Goal: Find specific page/section: Find specific page/section

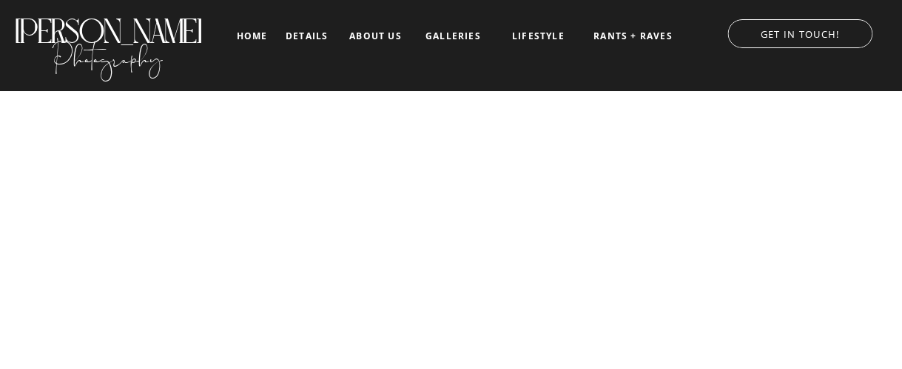
click at [450, 34] on nav "galleries" at bounding box center [453, 36] width 61 height 10
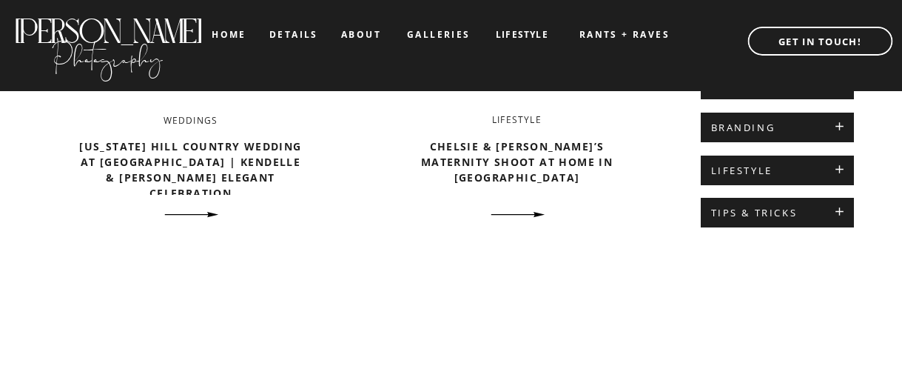
scroll to position [811, 0]
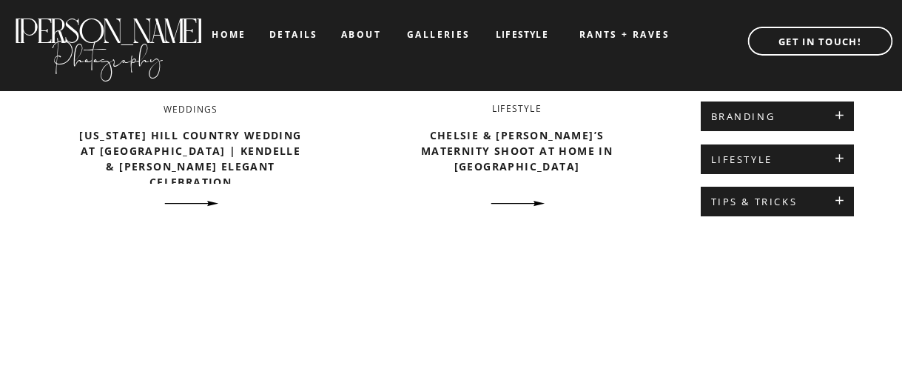
click at [209, 198] on div at bounding box center [191, 203] width 67 height 25
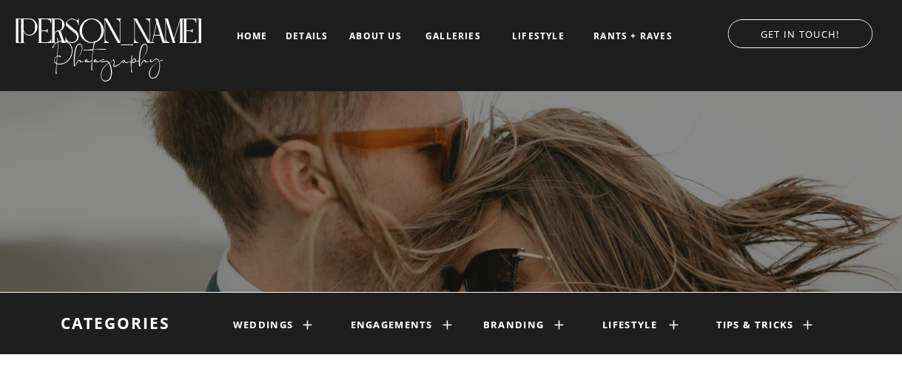
click at [306, 321] on icon at bounding box center [308, 325] width 14 height 14
click at [303, 325] on icon at bounding box center [308, 325] width 14 height 14
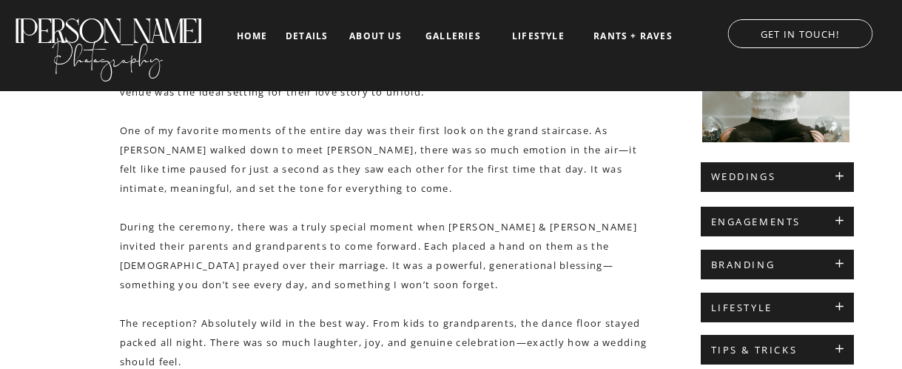
scroll to position [442, 0]
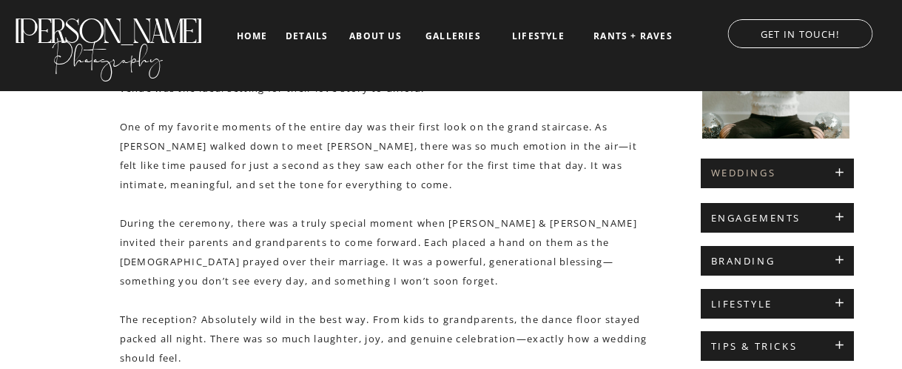
click at [840, 173] on h2 "WEDDINGS" at bounding box center [777, 173] width 132 height 12
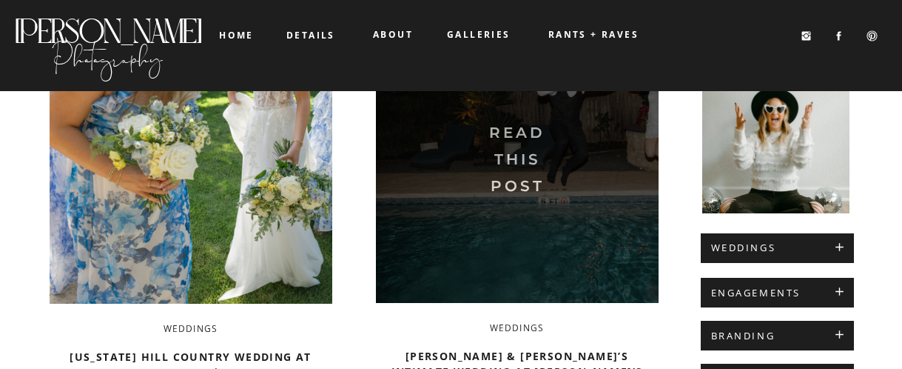
scroll to position [167, 0]
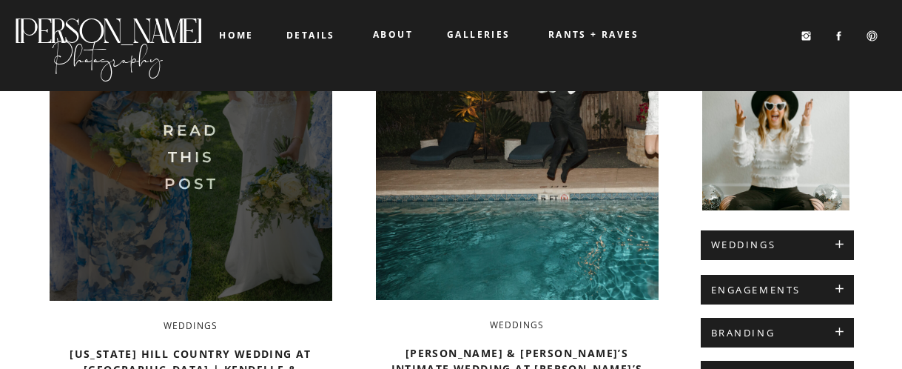
click at [213, 172] on img at bounding box center [191, 151] width 283 height 298
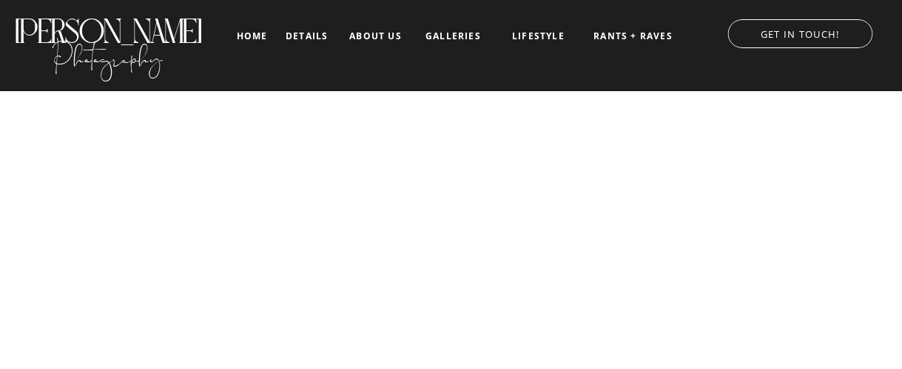
scroll to position [30340, 0]
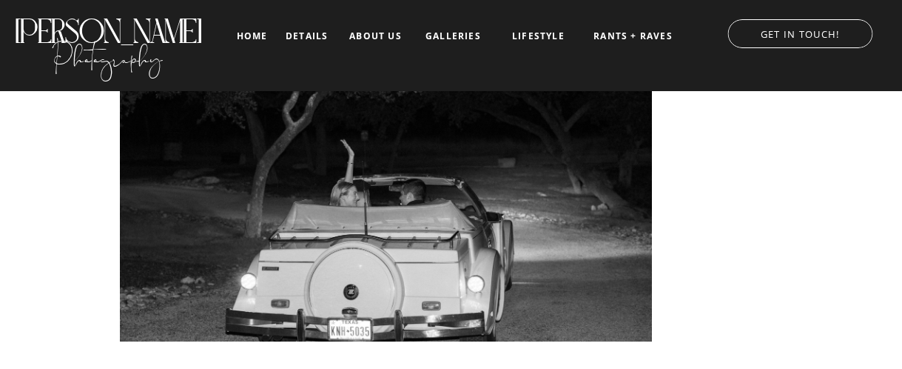
click at [315, 37] on nav "details" at bounding box center [307, 35] width 42 height 9
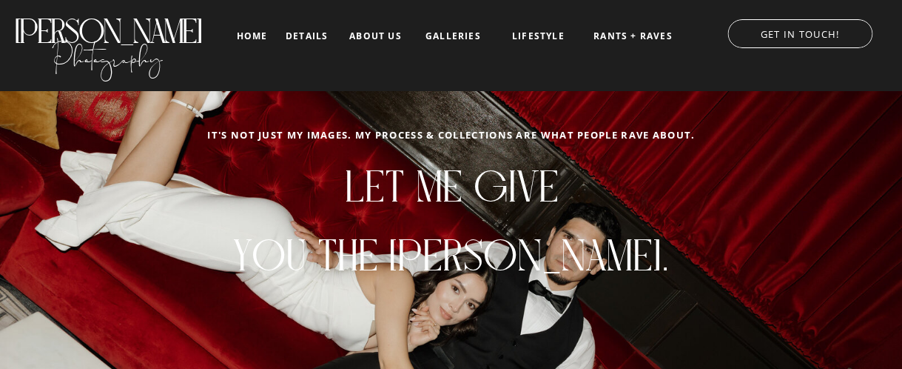
click at [386, 40] on nav "about us" at bounding box center [375, 36] width 61 height 10
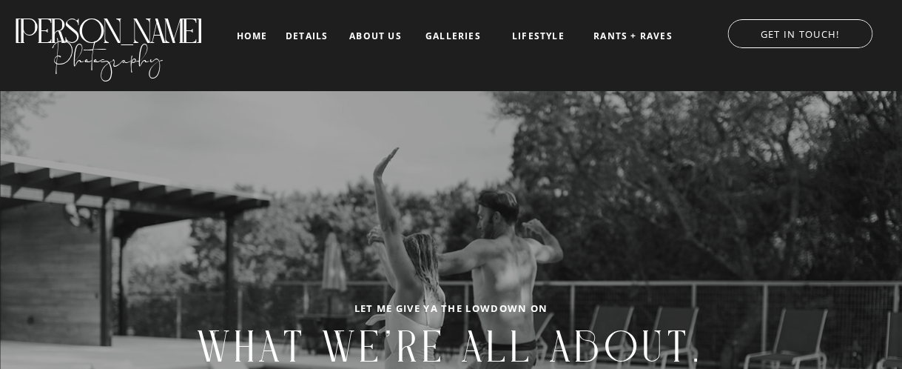
click at [758, 40] on div at bounding box center [800, 33] width 145 height 29
